Goal: Navigation & Orientation: Find specific page/section

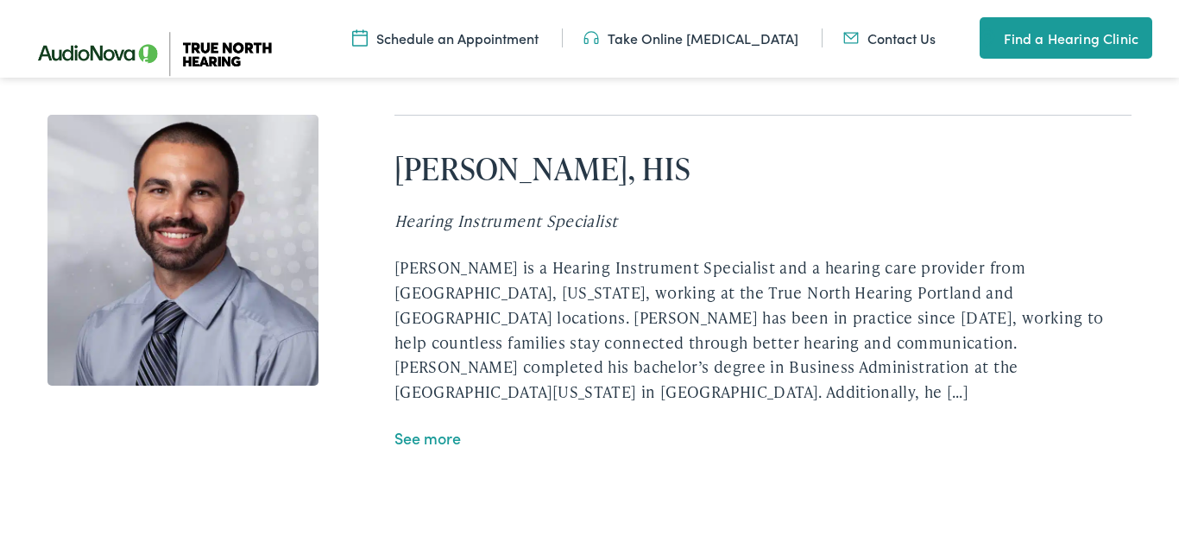
scroll to position [3688, 0]
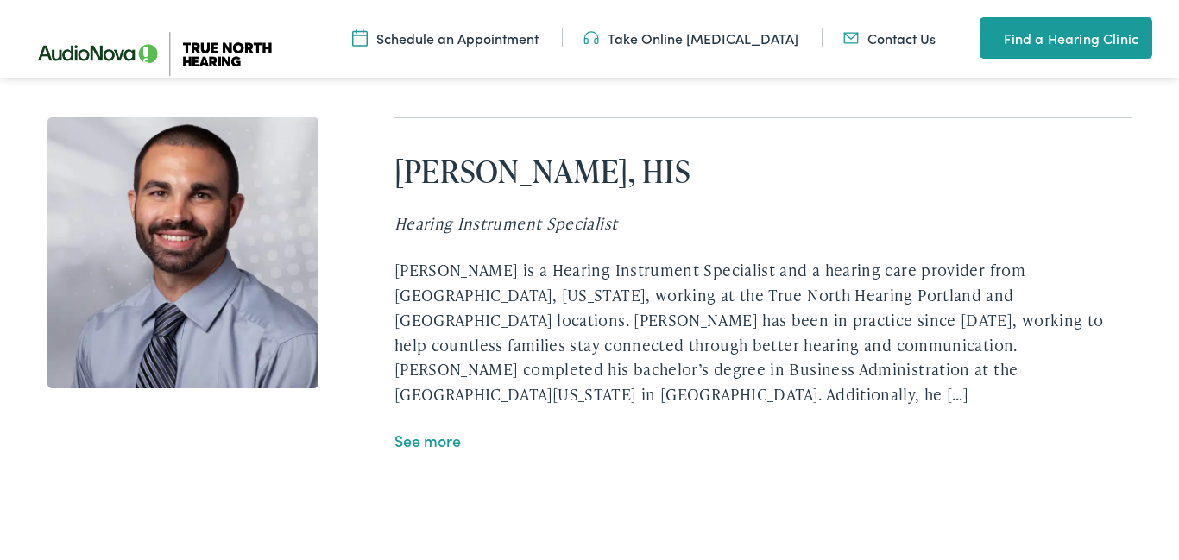
click at [443, 443] on link "See more" at bounding box center [427, 441] width 66 height 22
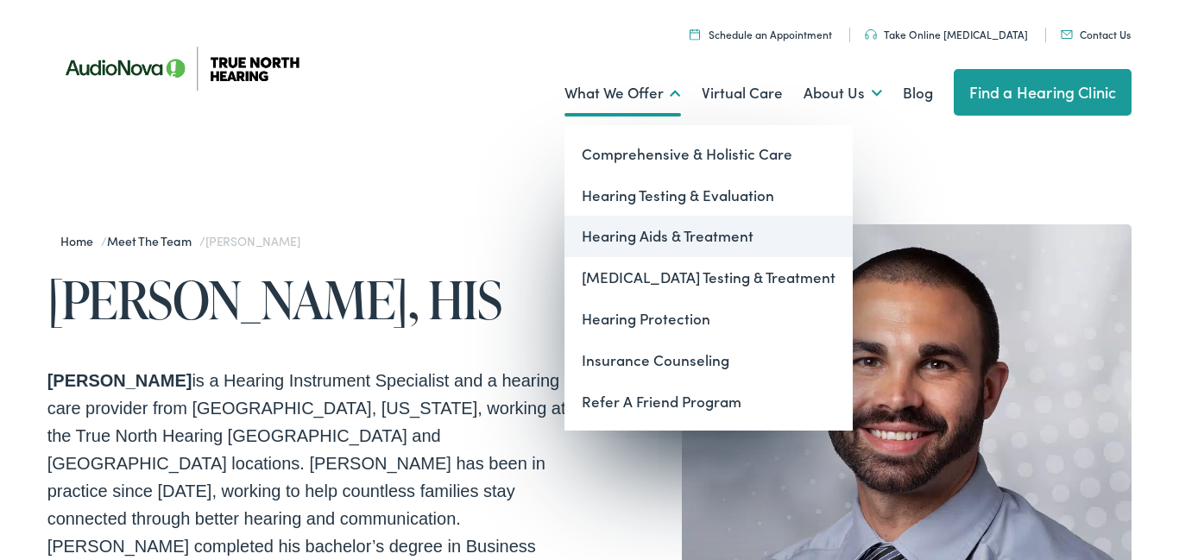
click at [595, 232] on link "Hearing Aids & Treatment" at bounding box center [708, 236] width 288 height 41
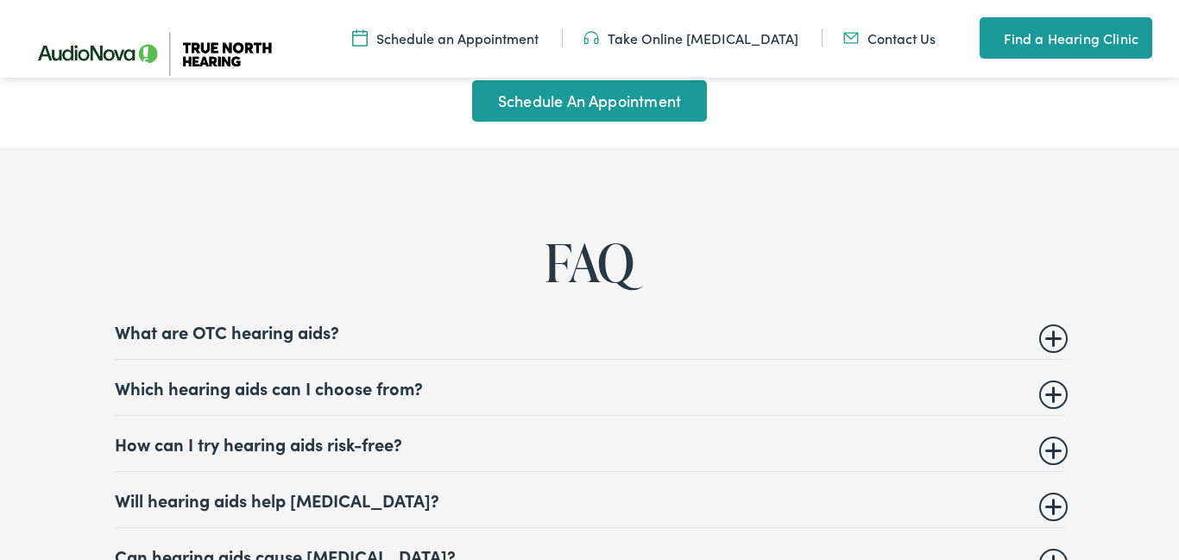
scroll to position [6549, 0]
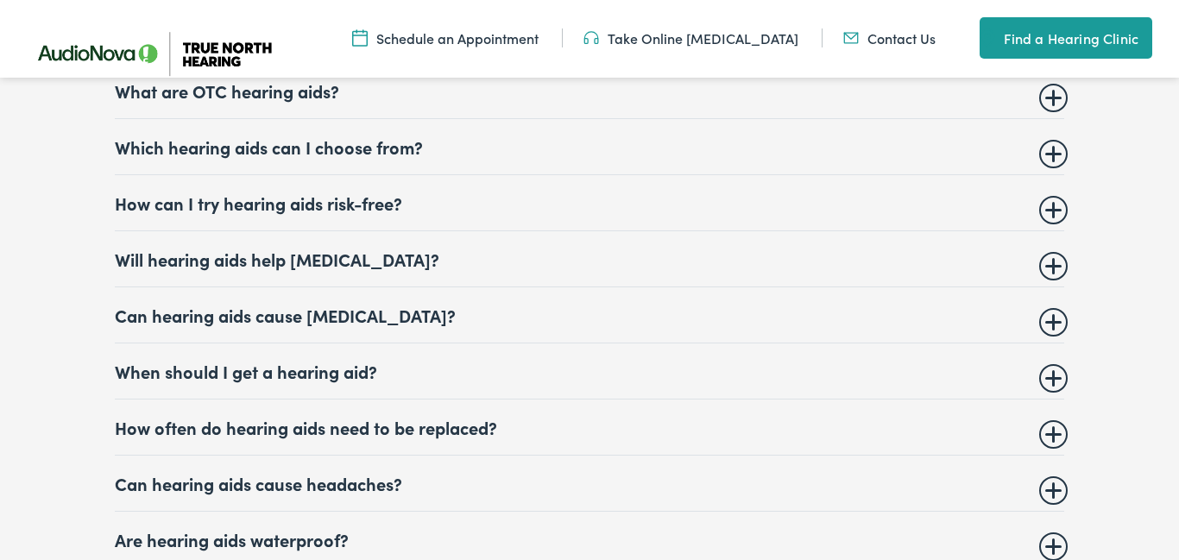
drag, startPoint x: 318, startPoint y: 66, endPoint x: 413, endPoint y: 29, distance: 102.7
click at [293, 78] on nav "Menu Close Schedule an Appointment Take Online Hearing Test Contact Us Find a H…" at bounding box center [589, 39] width 1179 height 78
